Goal: Task Accomplishment & Management: Complete application form

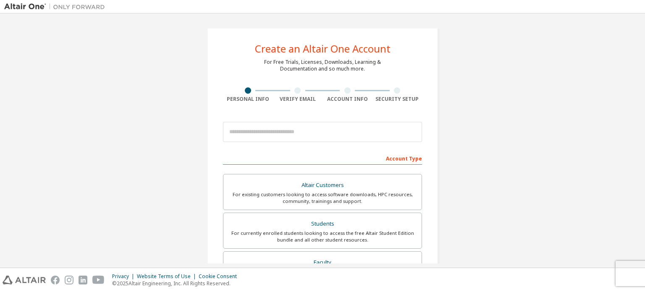
click at [476, 117] on div "Create an Altair One Account For Free Trials, Licenses, Downloads, Learning & D…" at bounding box center [322, 240] width 637 height 445
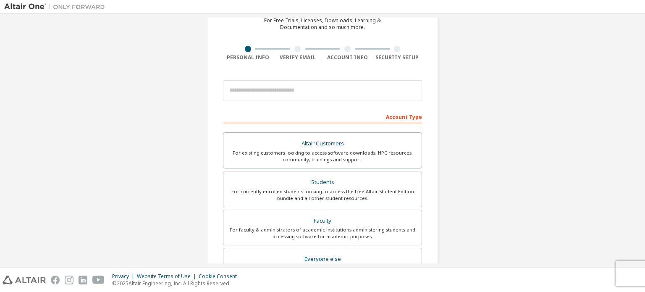
scroll to position [50, 0]
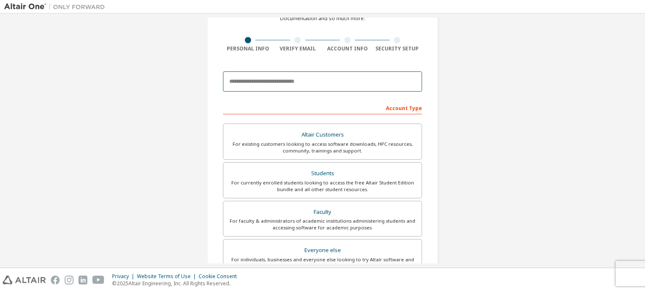
click at [345, 74] on input "email" at bounding box center [322, 81] width 199 height 20
type input "******"
drag, startPoint x: 278, startPoint y: 78, endPoint x: 202, endPoint y: 84, distance: 75.8
click at [202, 84] on div "Create an Altair One Account For Free Trials, Licenses, Downloads, Learning & D…" at bounding box center [322, 189] width 251 height 445
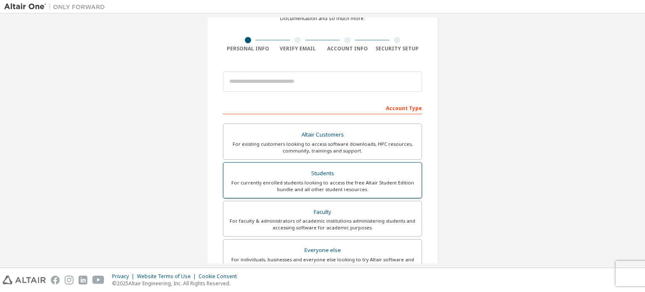
click at [282, 164] on label "Students For currently enrolled students looking to access the free Altair Stud…" at bounding box center [322, 180] width 199 height 36
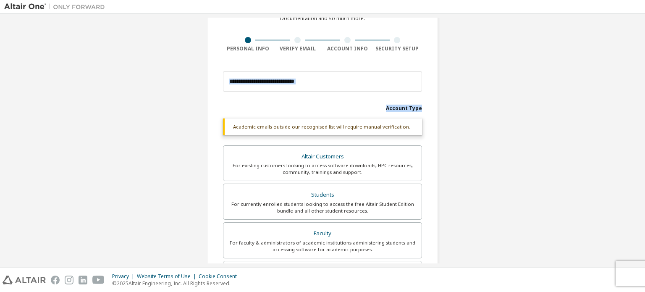
drag, startPoint x: 645, startPoint y: 80, endPoint x: 643, endPoint y: 102, distance: 21.9
click at [643, 102] on div "Create an Altair One Account For Free Trials, Licenses, Downloads, Learning & D…" at bounding box center [322, 140] width 645 height 254
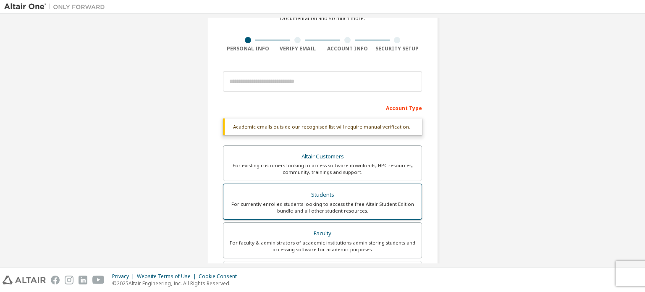
click at [383, 194] on div "Students" at bounding box center [323, 195] width 188 height 12
drag, startPoint x: 645, startPoint y: 100, endPoint x: 640, endPoint y: 103, distance: 5.5
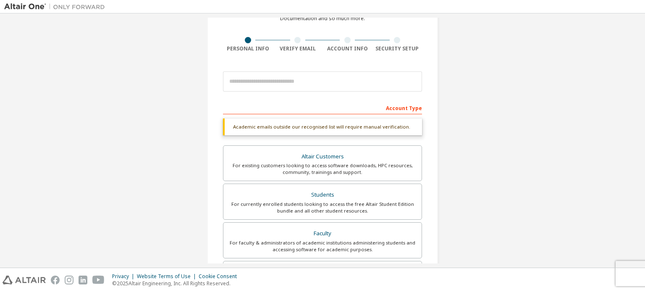
click at [640, 103] on div "Create an Altair One Account For Free Trials, Licenses, Downloads, Learning & D…" at bounding box center [322, 140] width 645 height 254
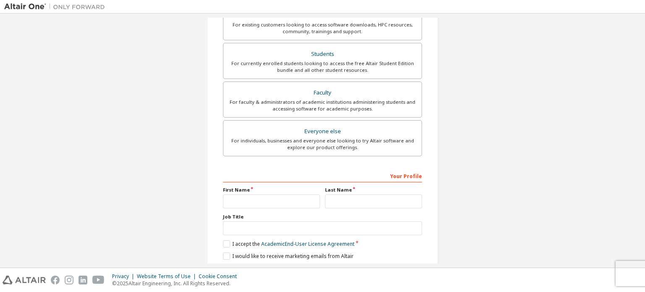
scroll to position [192, 0]
click at [286, 197] on input "text" at bounding box center [271, 201] width 97 height 14
type input "*"
type input "********"
click at [350, 202] on input "text" at bounding box center [373, 201] width 97 height 14
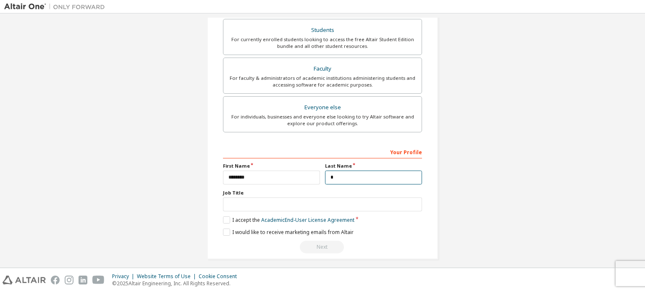
scroll to position [219, 0]
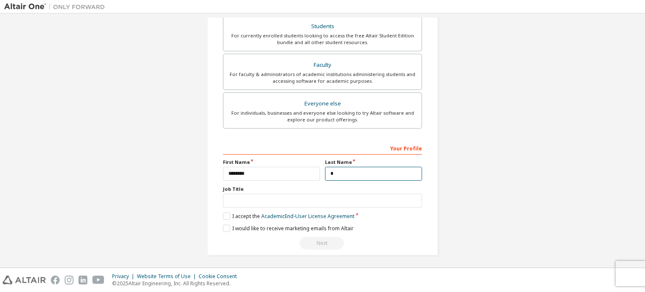
type input "*"
click at [308, 221] on div "Your Profile First Name ******** Last Name * Job Title Please provide State/Pro…" at bounding box center [322, 195] width 199 height 109
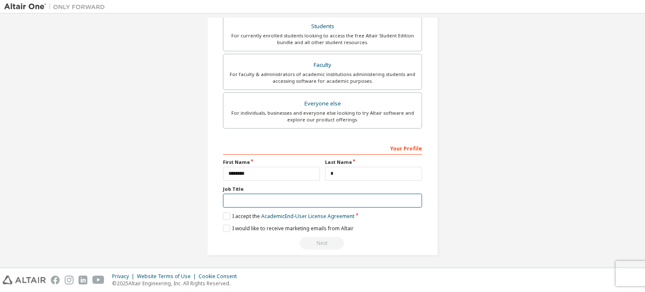
click at [269, 199] on input "text" at bounding box center [322, 201] width 199 height 14
type input "*******"
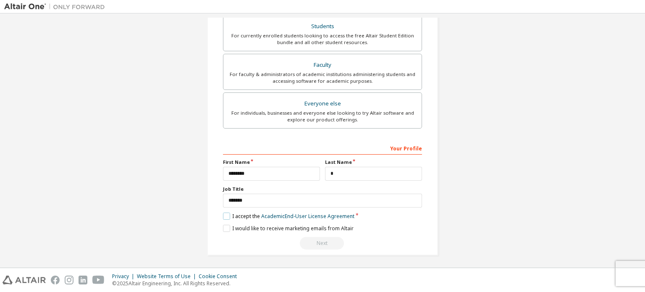
click at [229, 213] on label "I accept the Academic End-User License Agreement" at bounding box center [288, 216] width 131 height 7
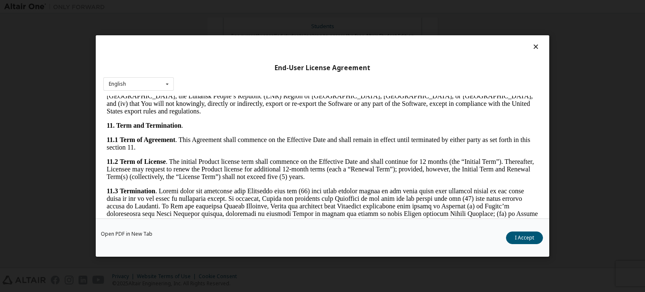
scroll to position [1410, 0]
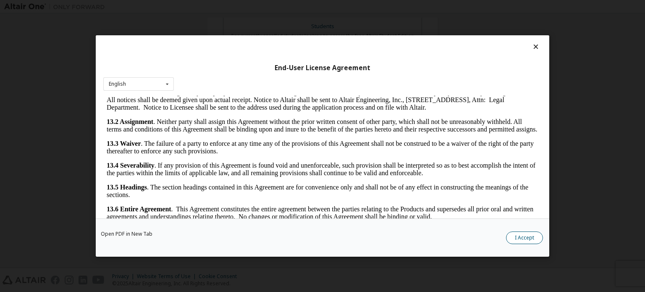
click at [528, 234] on button "I Accept" at bounding box center [524, 237] width 37 height 13
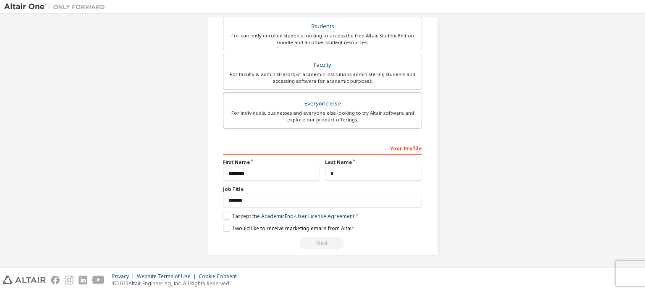
click at [225, 226] on label "I would like to receive marketing emails from Altair" at bounding box center [288, 228] width 131 height 7
drag, startPoint x: 645, startPoint y: 177, endPoint x: 640, endPoint y: 177, distance: 4.6
click at [640, 177] on div "Create an Altair One Account For Free Trials, Licenses, Downloads, Learning & D…" at bounding box center [322, 140] width 645 height 254
drag, startPoint x: 641, startPoint y: 204, endPoint x: 644, endPoint y: 129, distance: 74.9
click at [644, 129] on div "Create an Altair One Account For Free Trials, Licenses, Downloads, Learning & D…" at bounding box center [322, 140] width 645 height 254
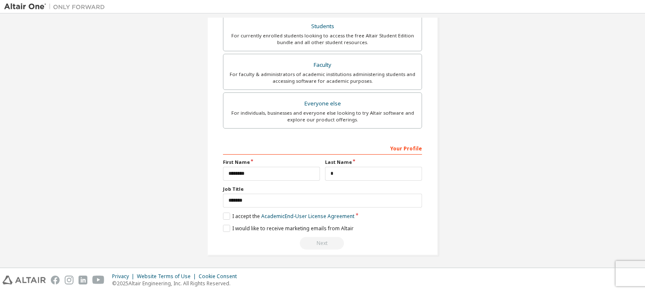
drag, startPoint x: 644, startPoint y: 129, endPoint x: 636, endPoint y: 139, distance: 12.9
click at [636, 139] on div "Create an Altair One Account For Free Trials, Licenses, Downloads, Learning & D…" at bounding box center [322, 140] width 645 height 254
drag, startPoint x: 636, startPoint y: 139, endPoint x: 639, endPoint y: 147, distance: 8.4
click at [639, 147] on div "Create an Altair One Account For Free Trials, Licenses, Downloads, Learning & D…" at bounding box center [322, 141] width 637 height 246
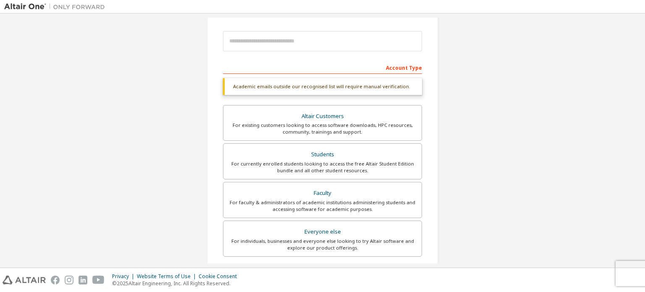
scroll to position [91, 0]
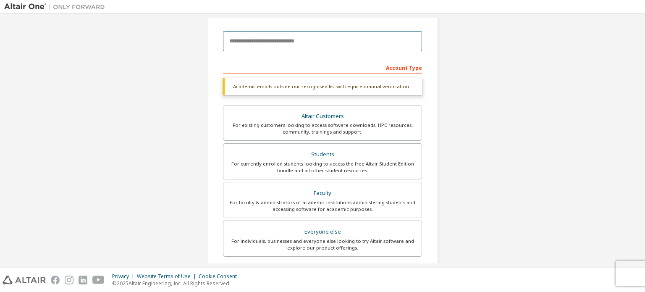
click at [316, 48] on input "email" at bounding box center [322, 41] width 199 height 20
type input "**********"
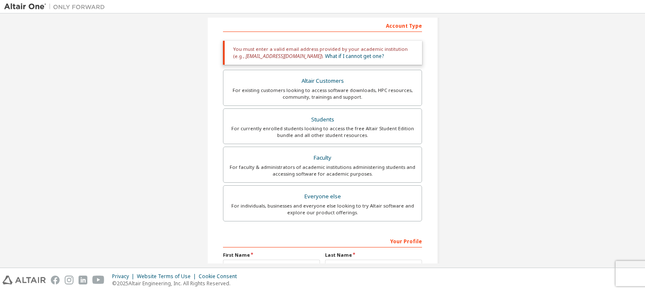
scroll to position [89, 0]
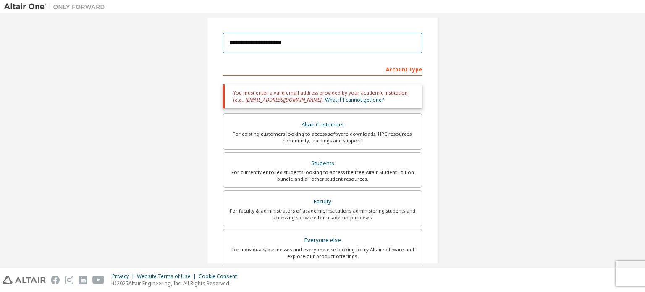
drag, startPoint x: 315, startPoint y: 43, endPoint x: 172, endPoint y: 44, distance: 142.8
click at [172, 44] on div "**********" at bounding box center [322, 165] width 637 height 473
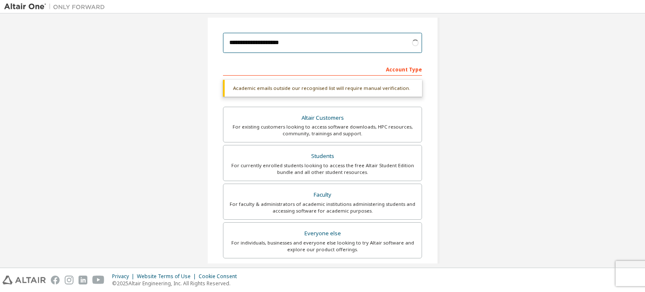
type input "**********"
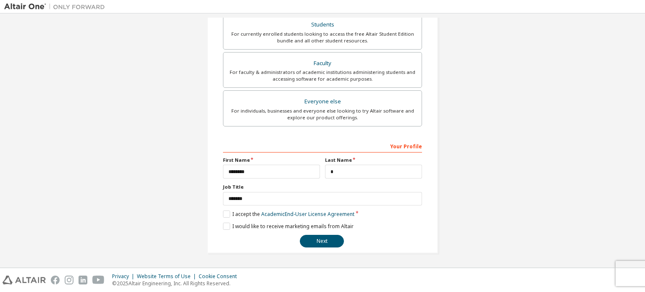
scroll to position [197, 0]
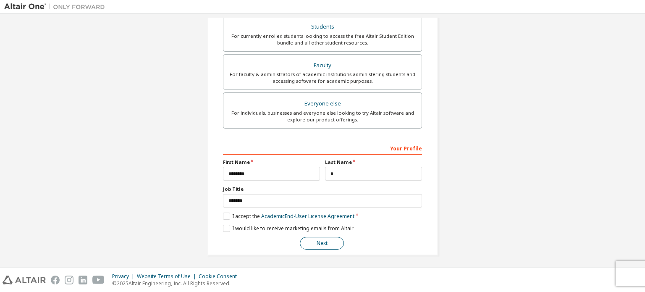
click at [306, 242] on button "Next" at bounding box center [322, 243] width 44 height 13
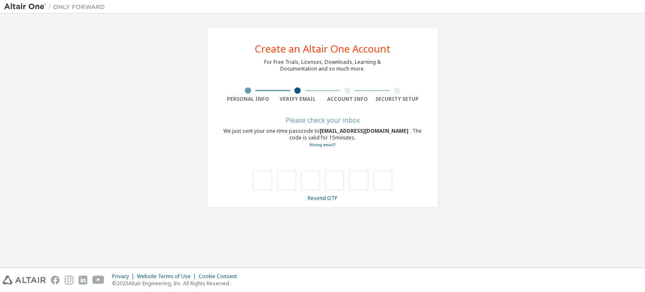
scroll to position [0, 0]
click at [518, 112] on div "**********" at bounding box center [322, 118] width 637 height 200
click at [262, 180] on input "text" at bounding box center [262, 180] width 19 height 19
type input "*"
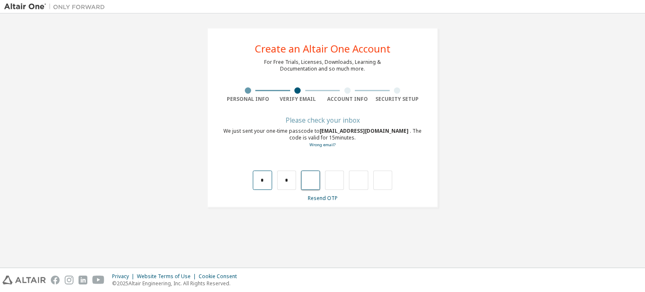
type input "*"
click at [264, 179] on input "text" at bounding box center [262, 180] width 19 height 19
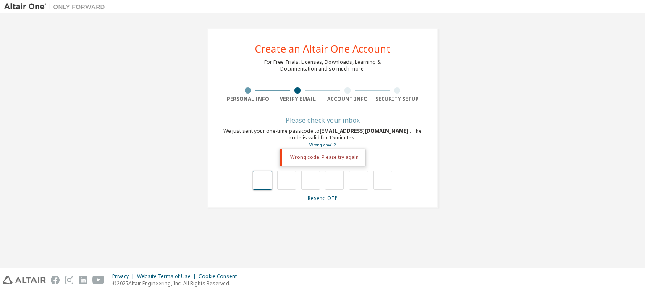
type input "*"
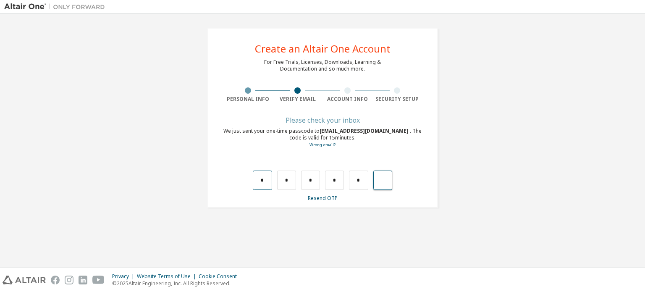
type input "*"
